Goal: Task Accomplishment & Management: Use online tool/utility

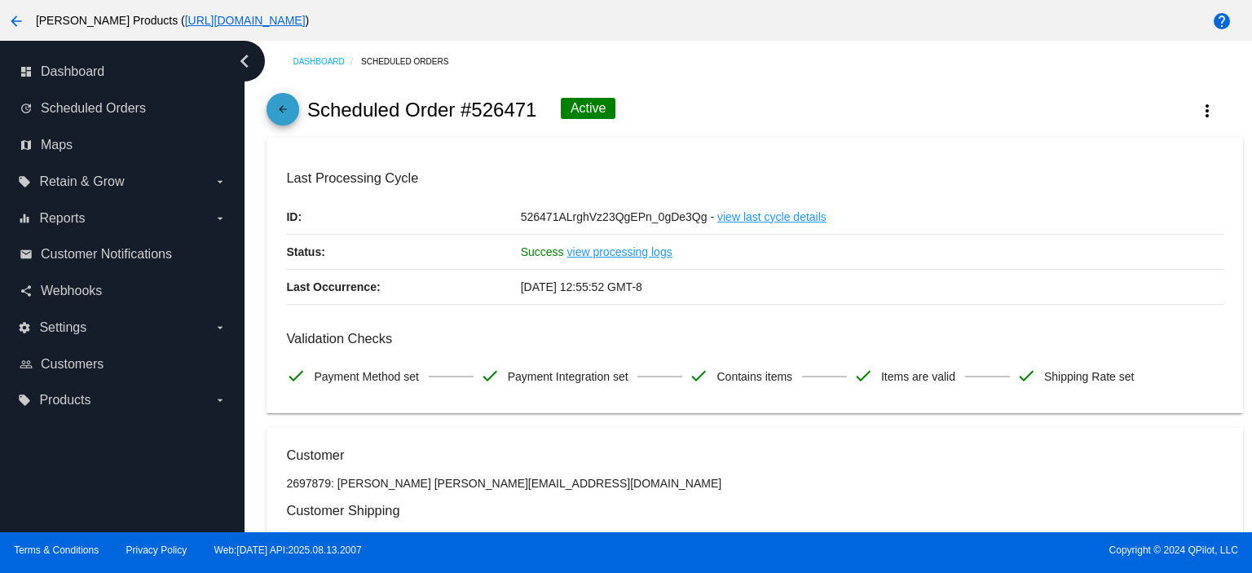
click at [284, 109] on mat-icon "arrow_back" at bounding box center [283, 114] width 20 height 20
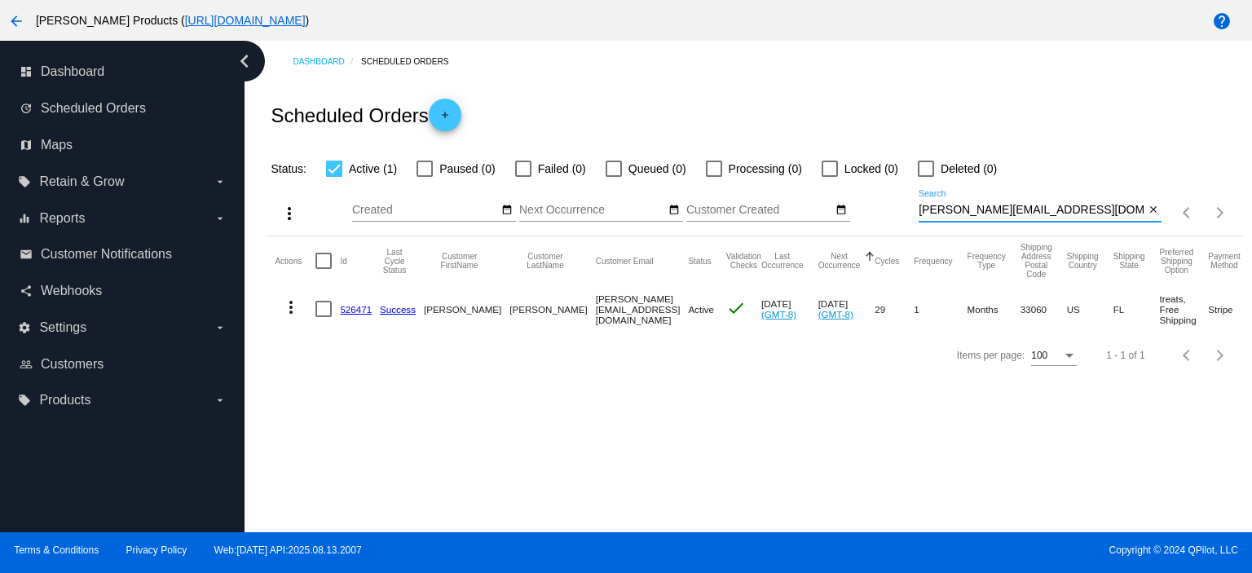
drag, startPoint x: 1061, startPoint y: 208, endPoint x: 901, endPoint y: 217, distance: 160.0
click at [901, 217] on div "more_vert Aug Jan Feb Mar [DATE]" at bounding box center [755, 208] width 976 height 58
paste input "[EMAIL_ADDRESS]"
type input "[EMAIL_ADDRESS][DOMAIN_NAME]"
click at [353, 306] on link "968579" at bounding box center [356, 309] width 32 height 11
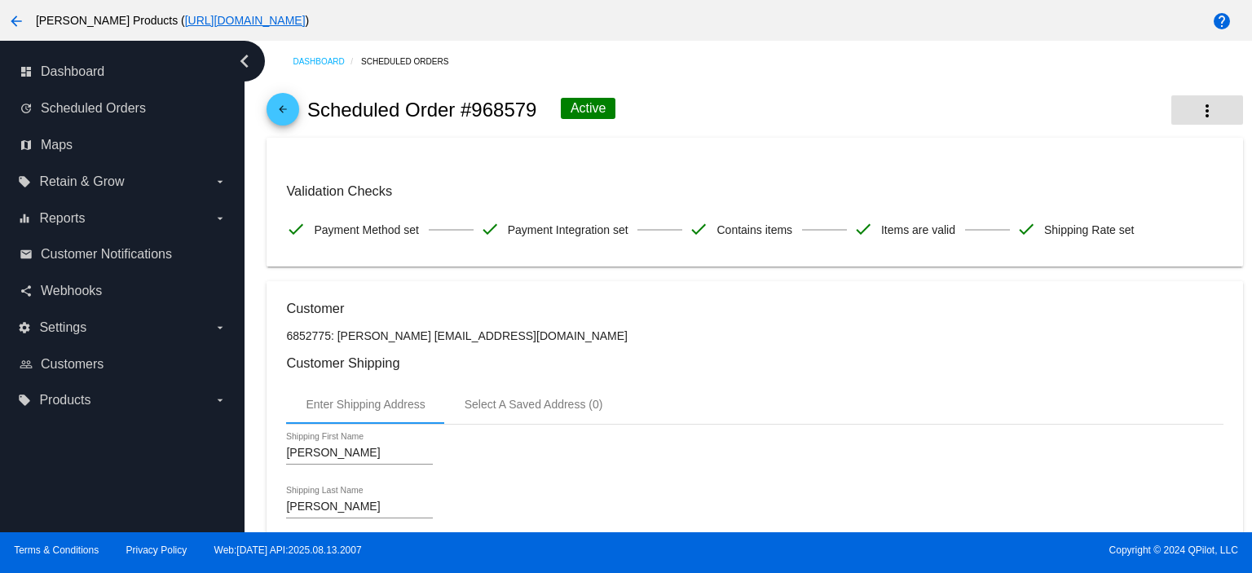
click at [1198, 108] on mat-icon "more_vert" at bounding box center [1208, 111] width 20 height 20
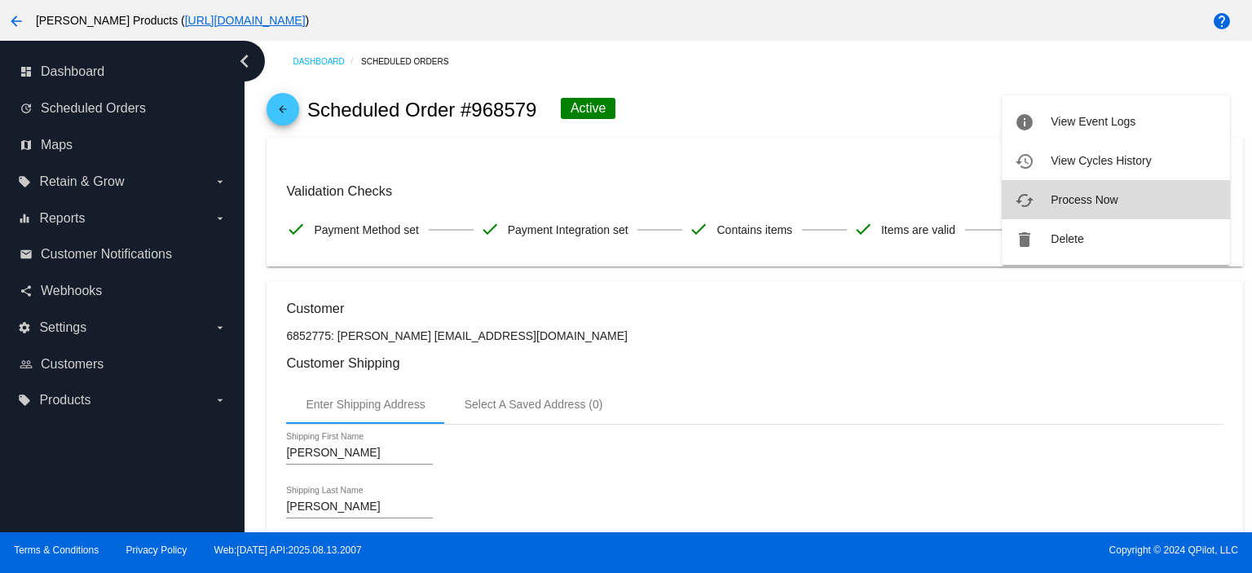
click at [1096, 198] on span "Process Now" at bounding box center [1084, 199] width 67 height 13
